Goal: Task Accomplishment & Management: Manage account settings

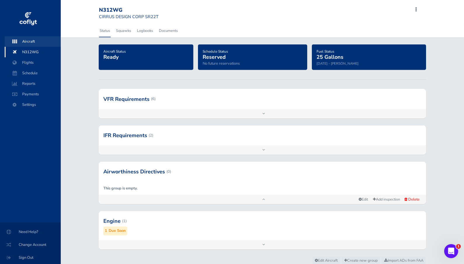
click at [27, 40] on span "Aircraft" at bounding box center [33, 41] width 44 height 11
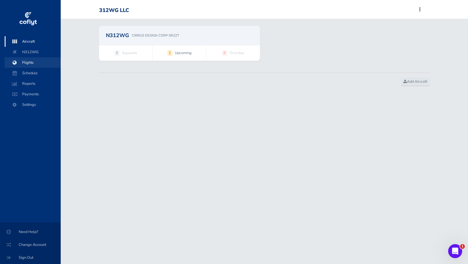
click at [27, 62] on span "Flights" at bounding box center [33, 62] width 44 height 11
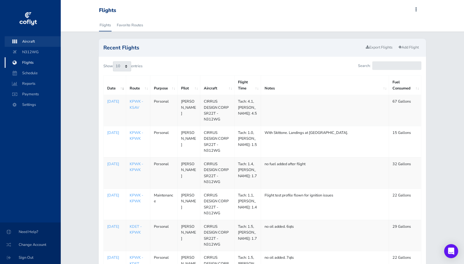
click at [33, 40] on span "Aircraft" at bounding box center [33, 41] width 44 height 11
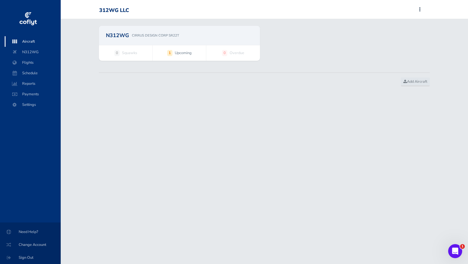
click at [176, 53] on span "Upcoming" at bounding box center [183, 53] width 17 height 6
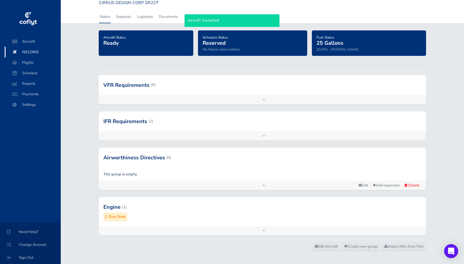
scroll to position [22, 0]
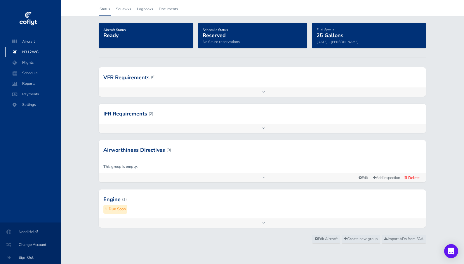
click at [114, 209] on small "Due Soon" at bounding box center [117, 209] width 17 height 6
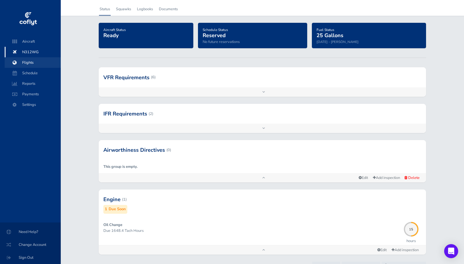
click at [28, 62] on span "Flights" at bounding box center [33, 62] width 44 height 11
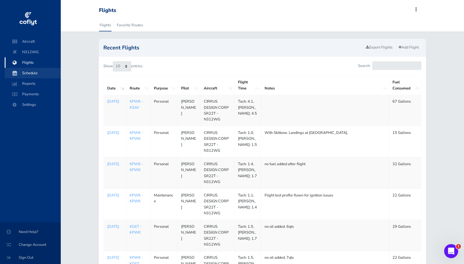
click at [32, 74] on span "Schedule" at bounding box center [33, 73] width 44 height 11
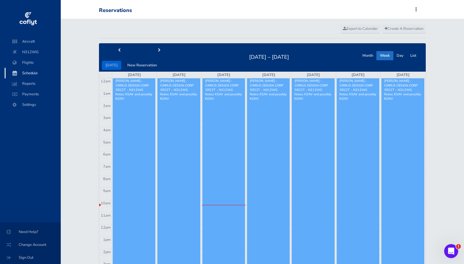
click at [351, 106] on link "Tom McGurk - CIRRUS DESIGN CORP SR22T - N312WG Notes: KSAV and possibly KGNV" at bounding box center [358, 223] width 43 height 291
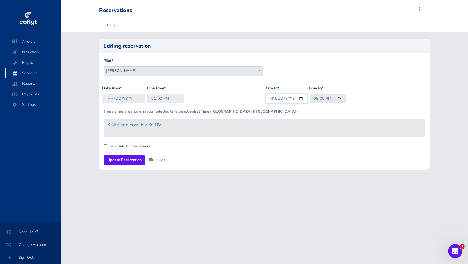
click at [281, 99] on input "2025-09-08" at bounding box center [287, 99] width 42 height 10
click at [279, 98] on input "2025-09-08" at bounding box center [287, 99] width 42 height 10
click at [278, 99] on input "2025-09-08" at bounding box center [287, 99] width 42 height 10
type input "2025-09-11"
click at [121, 161] on input "Update Reservation" at bounding box center [125, 160] width 42 height 10
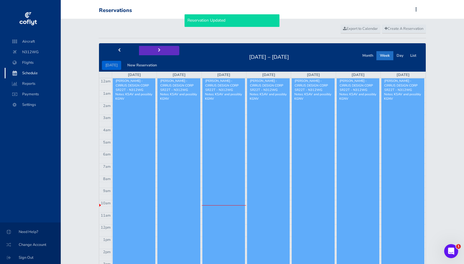
click at [158, 48] on button "next" at bounding box center [159, 50] width 40 height 9
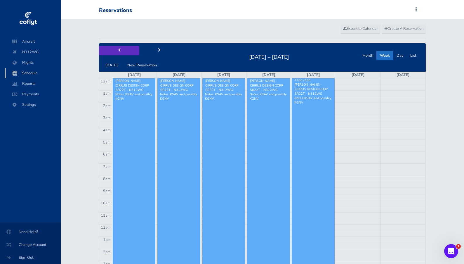
click at [117, 49] on button "prev" at bounding box center [119, 50] width 40 height 9
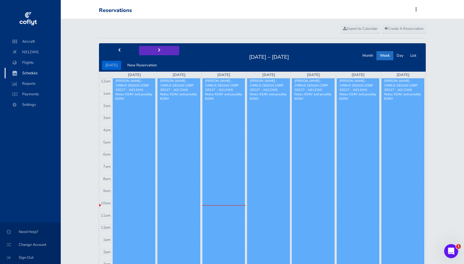
click at [159, 49] on button "next" at bounding box center [159, 50] width 40 height 9
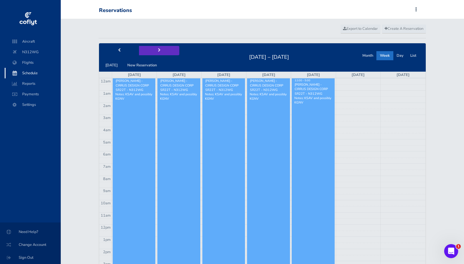
click at [158, 48] on span "next" at bounding box center [159, 50] width 3 height 4
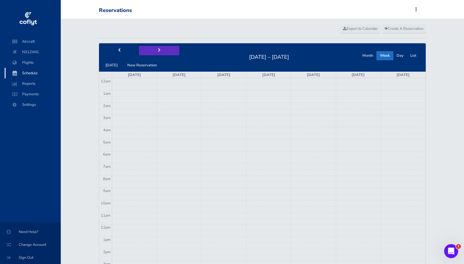
click at [158, 48] on span "next" at bounding box center [159, 50] width 3 height 4
click at [115, 48] on button "prev" at bounding box center [119, 50] width 40 height 9
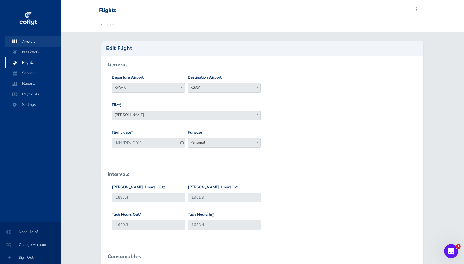
click at [30, 41] on span "Aircraft" at bounding box center [33, 41] width 44 height 11
